Goal: Task Accomplishment & Management: Manage account settings

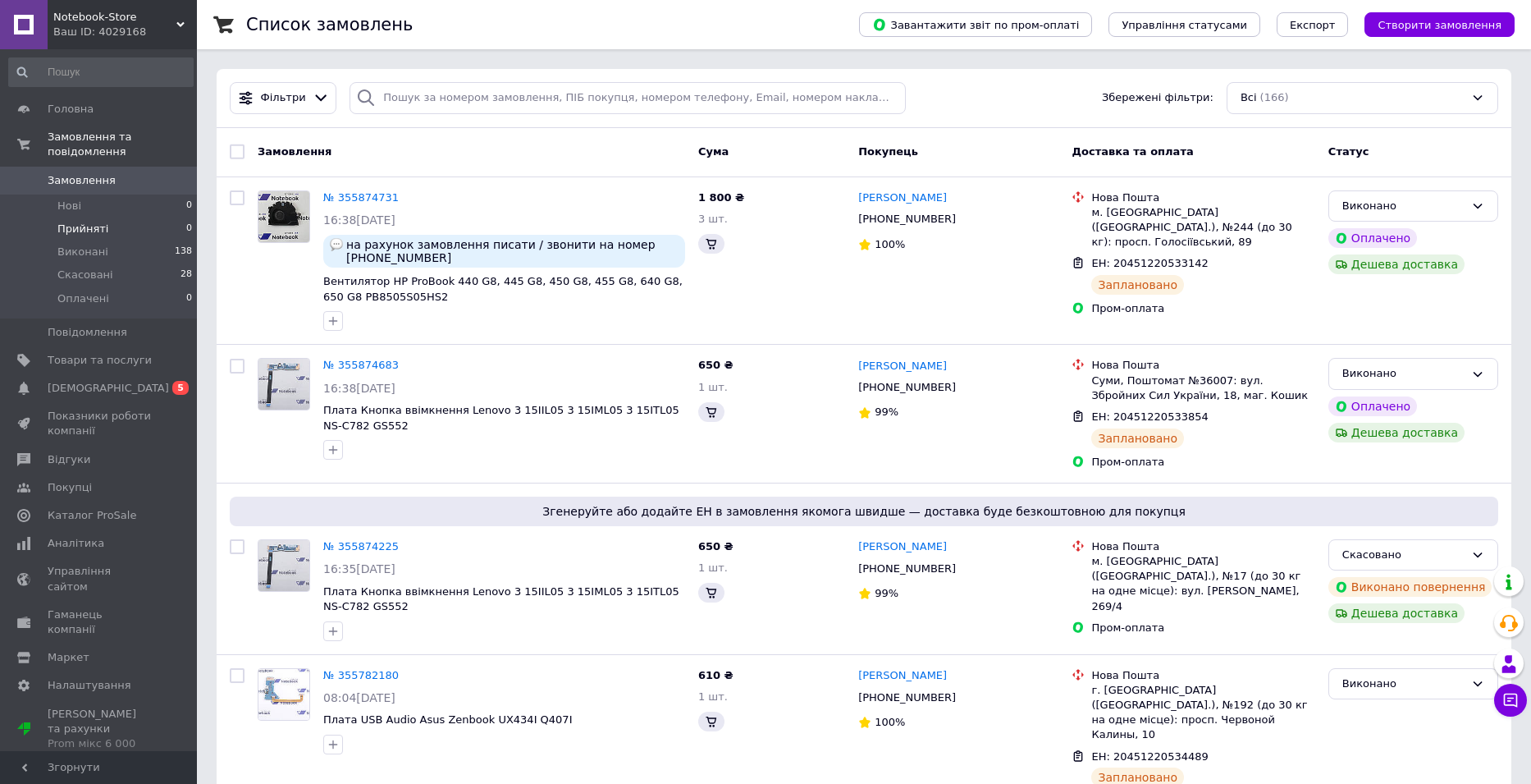
click at [135, 352] on span "Товари та послуги" at bounding box center [100, 359] width 104 height 15
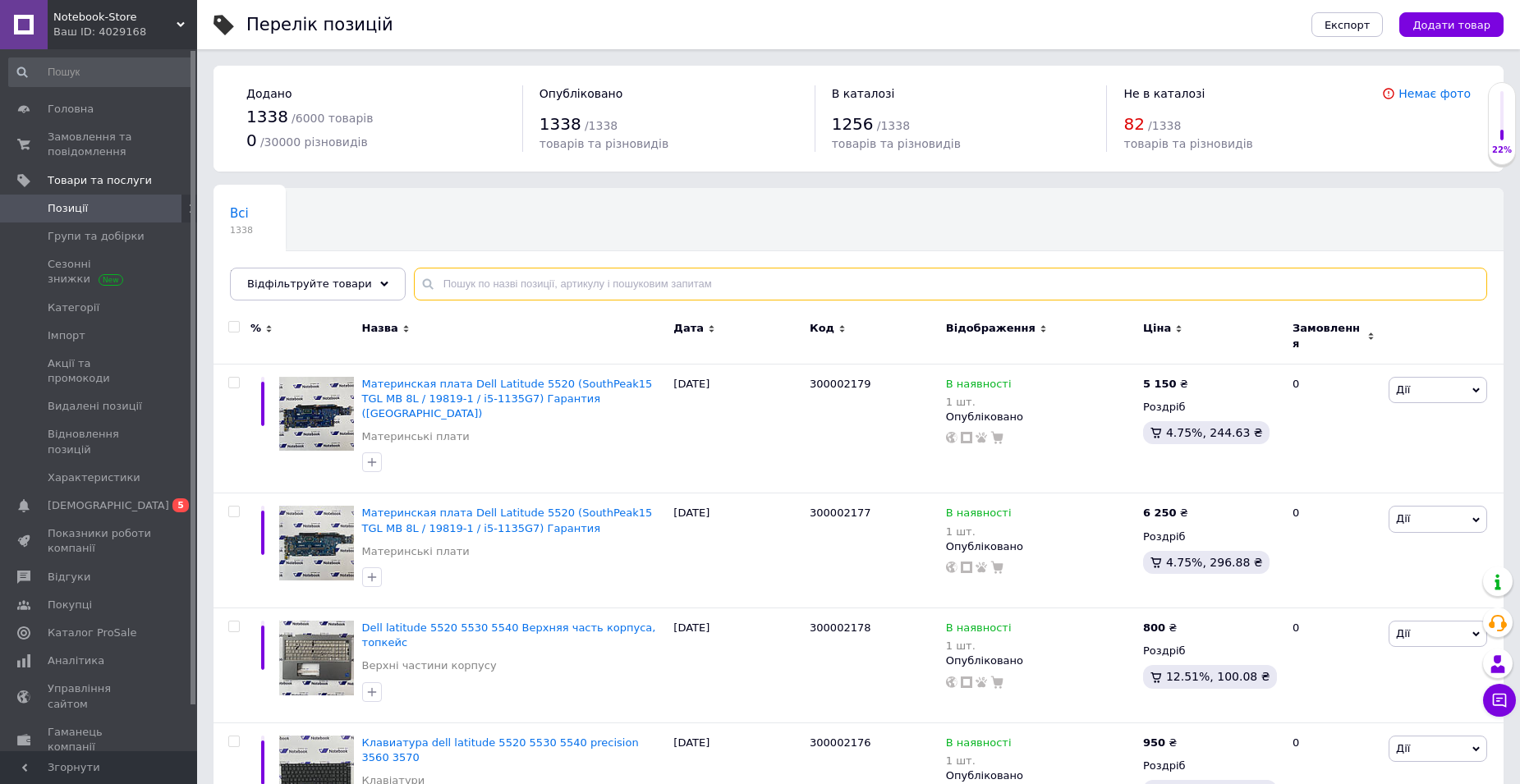
click at [740, 287] on input "text" at bounding box center [950, 284] width 1073 height 33
paste input "300001809"
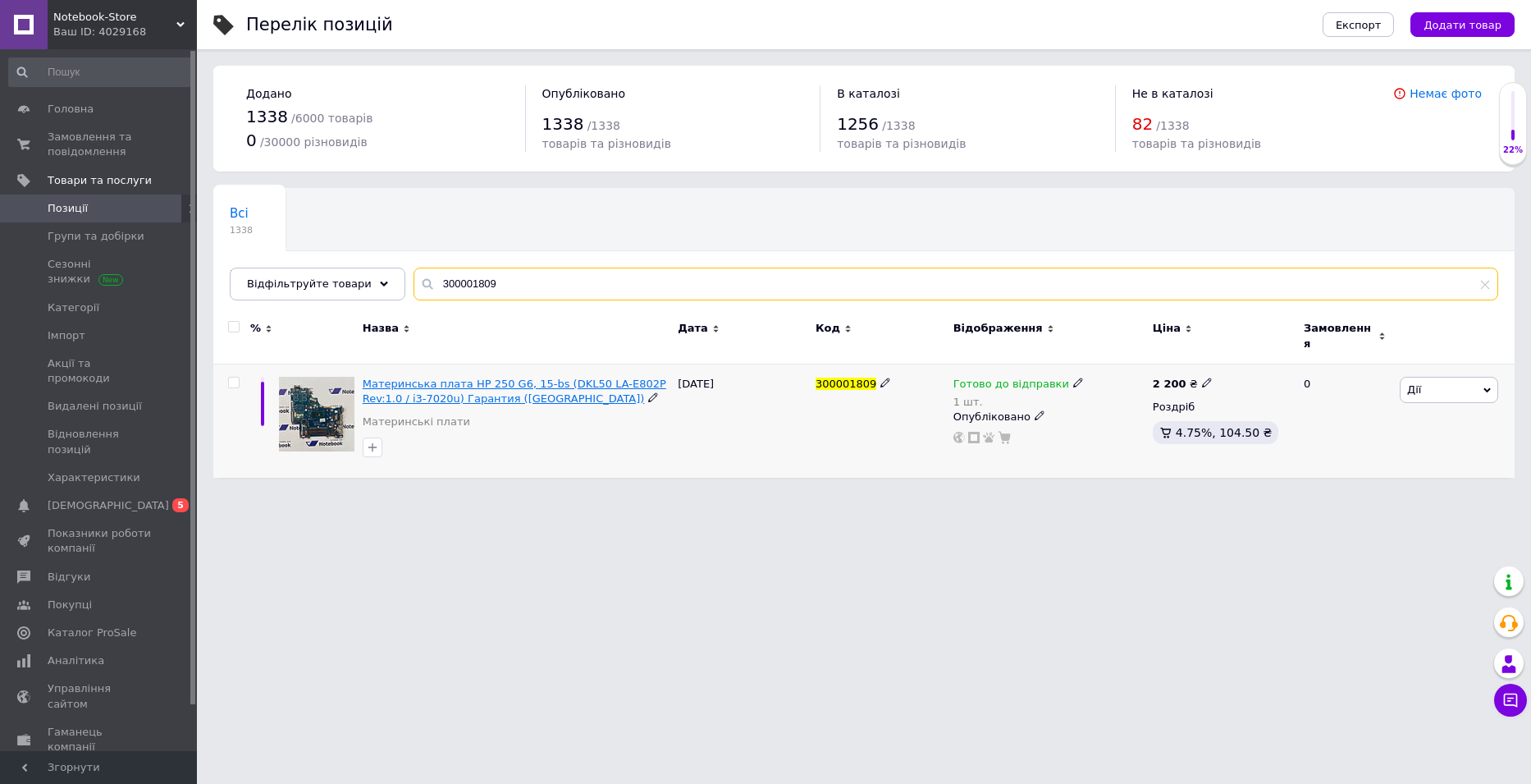
type input "300001809"
click at [431, 384] on span "Материнська плата HP 250 G6, 15-bs (DKL50 LA-E802P Rev:1.0 / i3-7020u) Гарантия…" at bounding box center [514, 392] width 304 height 27
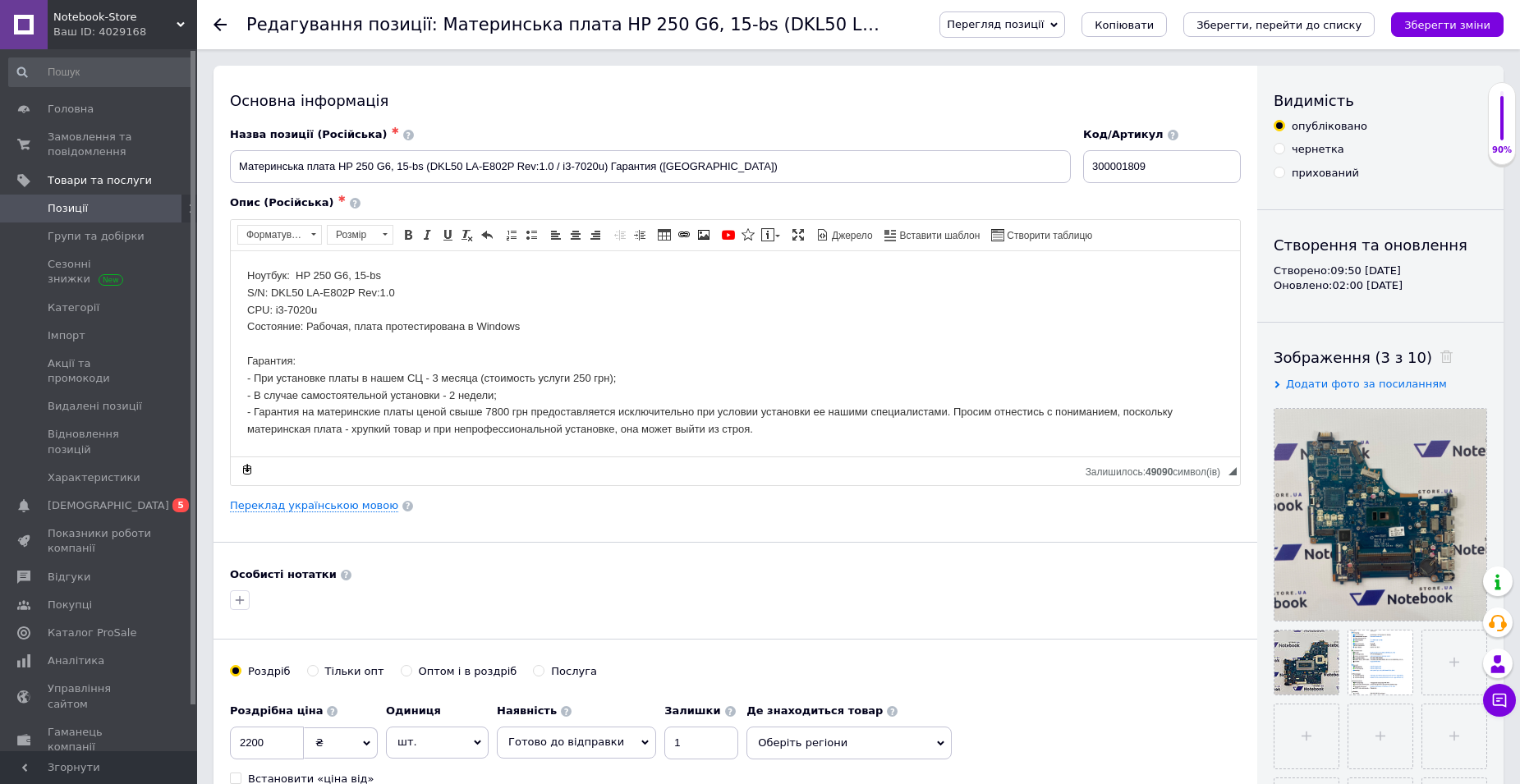
click at [1043, 25] on span "Перегляд позиції" at bounding box center [994, 23] width 97 height 13
click at [1094, 84] on li "Зберегти та переглянути на маркетплейсі" at bounding box center [1068, 79] width 257 height 23
